Goal: Information Seeking & Learning: Learn about a topic

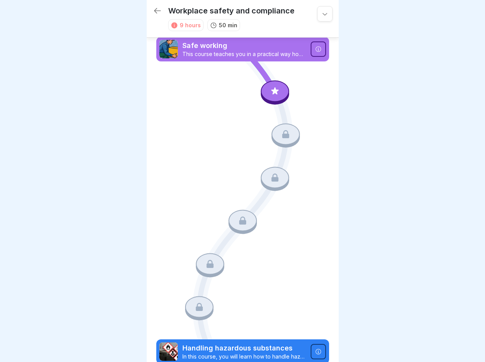
click at [321, 14] on icon at bounding box center [325, 14] width 8 height 8
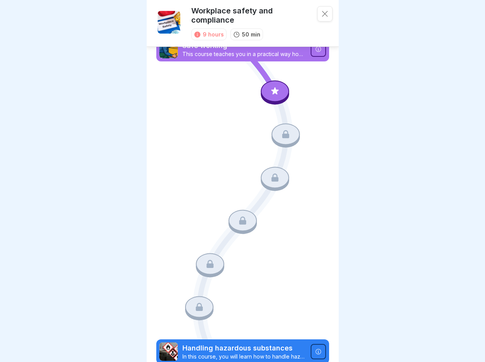
click at [315, 49] on icon at bounding box center [317, 48] width 5 height 5
click at [271, 91] on div "Course Safe working This course teaches you in a practical way how to work ergo…" at bounding box center [242, 181] width 485 height 362
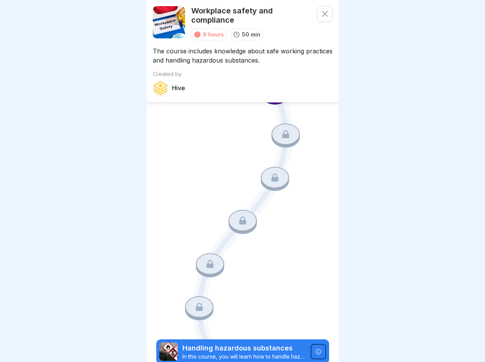
click at [282, 133] on icon at bounding box center [285, 134] width 7 height 8
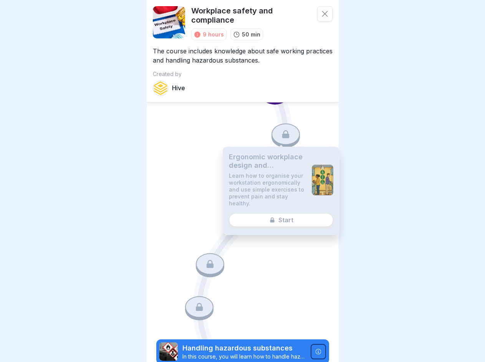
click at [271, 174] on p "Learn how to organise your workstation ergonomically and use simple exercises t…" at bounding box center [267, 189] width 77 height 35
click at [239, 216] on div "Ergonomic workplace design and prevention of muscle and joint complaints Learn …" at bounding box center [281, 191] width 117 height 88
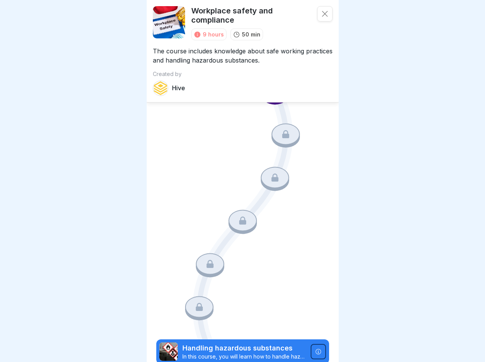
click at [208, 260] on icon at bounding box center [210, 264] width 7 height 8
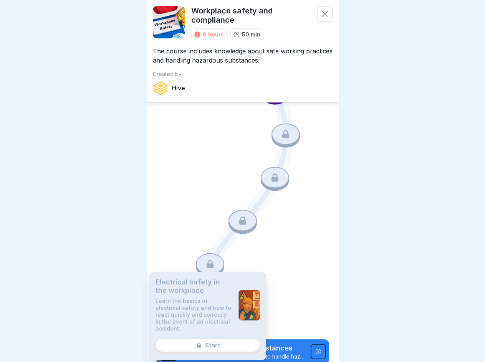
click at [197, 300] on p "Learn the basics of electrical safety and how to react quickly and correctly in…" at bounding box center [194, 315] width 77 height 35
click at [315, 349] on icon at bounding box center [317, 351] width 5 height 5
